Goal: Find specific page/section: Find specific page/section

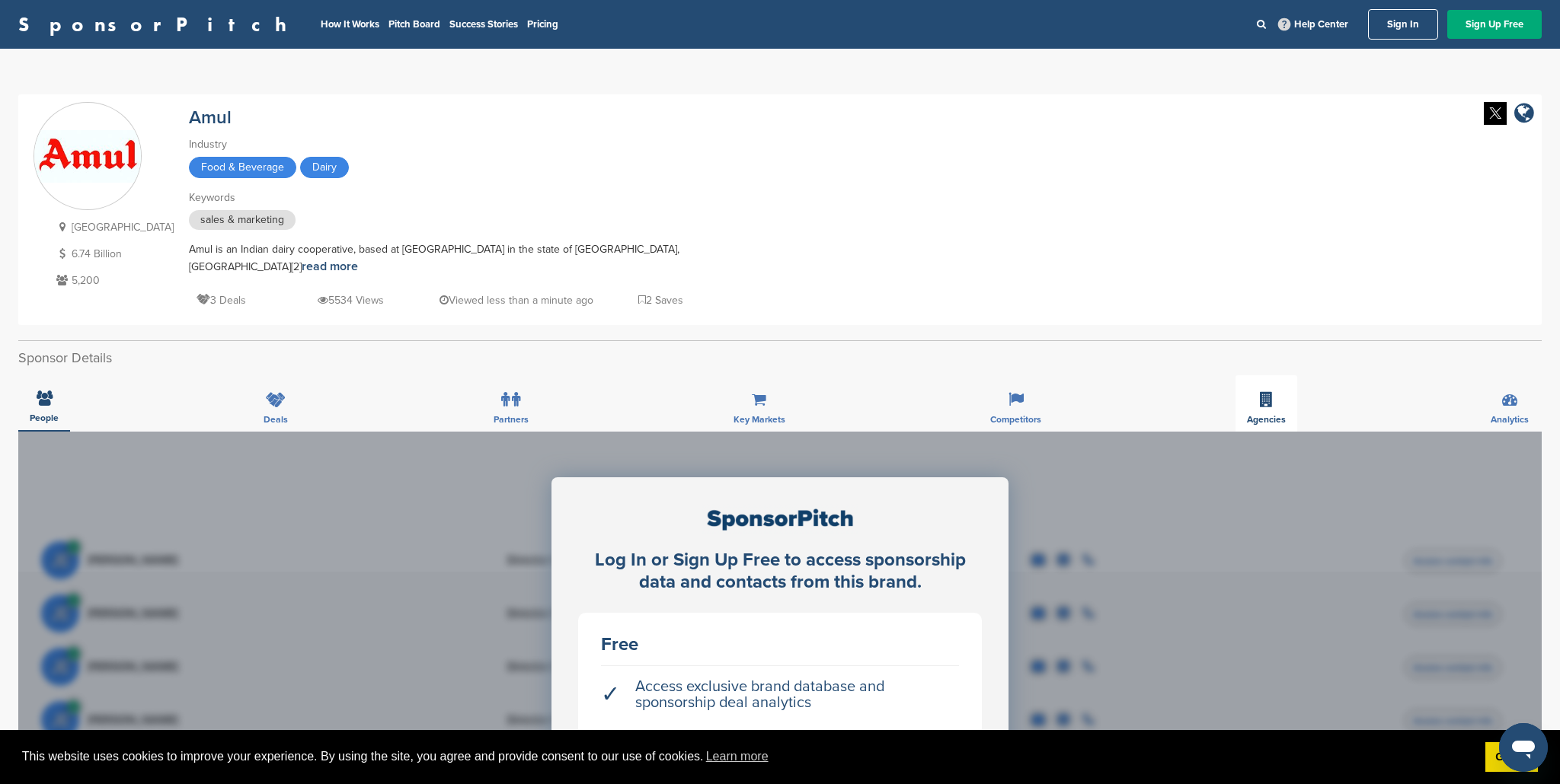
click at [59, 413] on span "Agencies" at bounding box center [44, 418] width 29 height 9
click at [509, 392] on icon at bounding box center [505, 399] width 8 height 15
click at [1282, 381] on div "Agencies" at bounding box center [1266, 403] width 62 height 56
click at [1271, 392] on icon at bounding box center [1266, 399] width 13 height 15
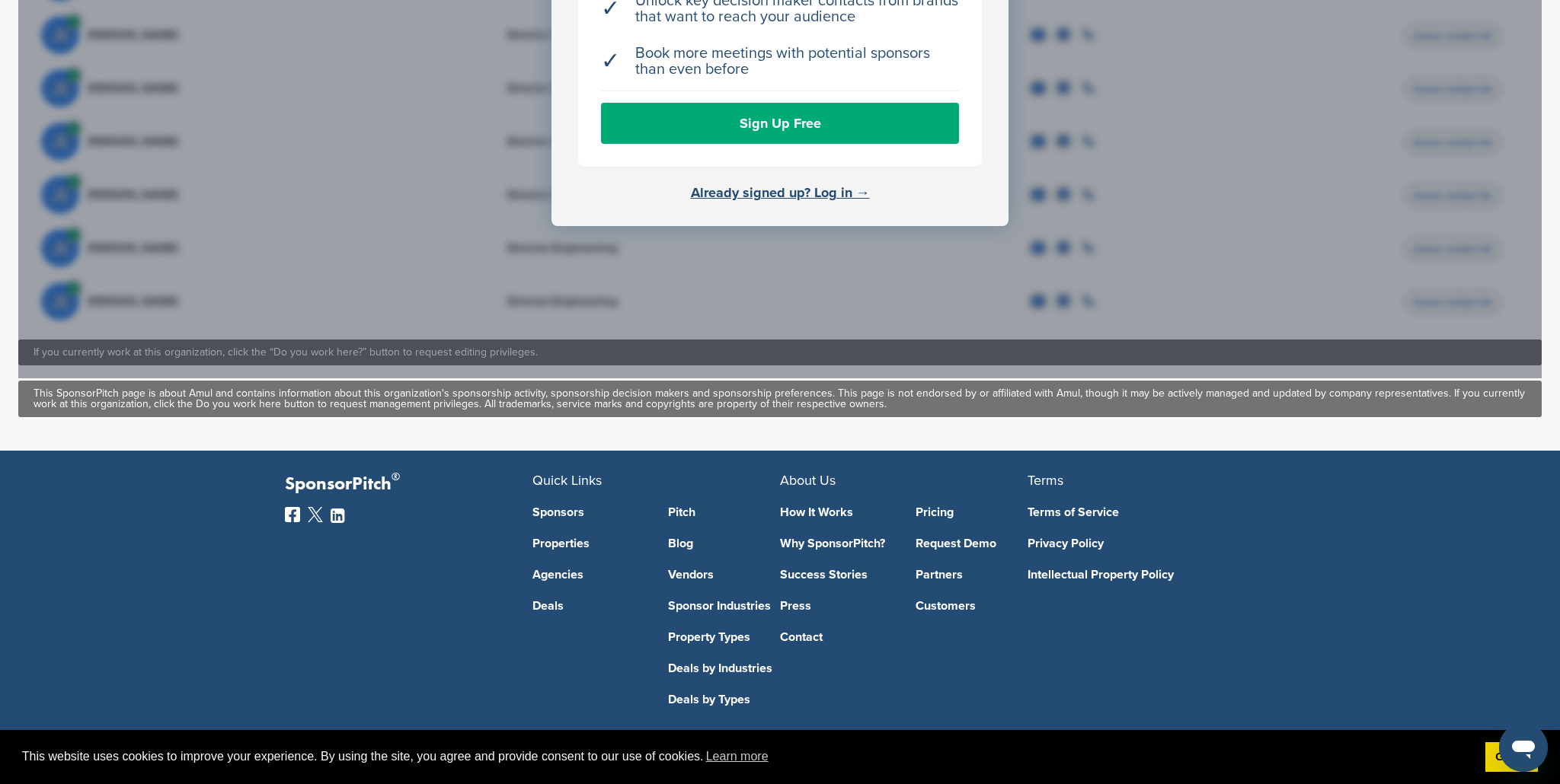
scroll to position [738, 0]
